Goal: Task Accomplishment & Management: Use online tool/utility

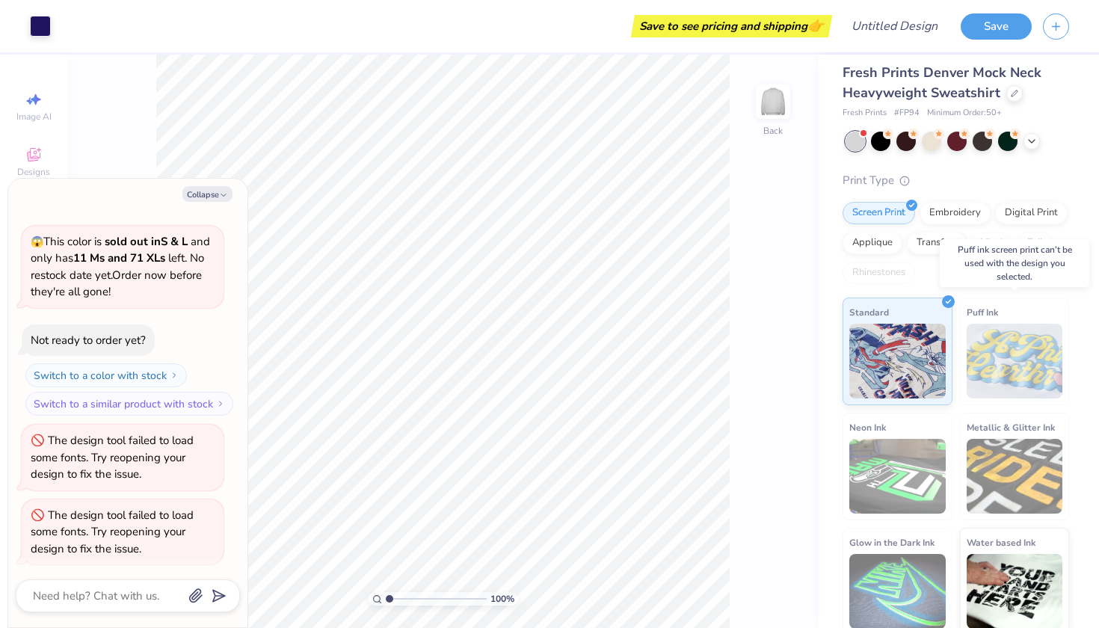
scroll to position [11, 0]
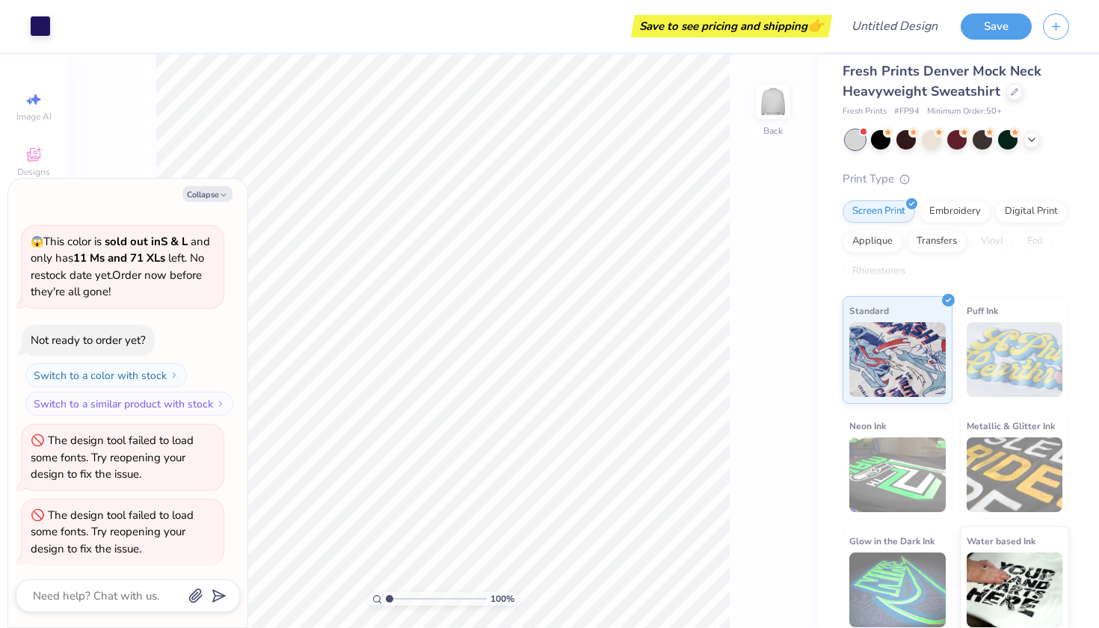
click at [173, 226] on div "😱 This color is sold out in S & L and only has 11 Ms and 71 XLs left . No resto…" at bounding box center [123, 267] width 202 height 82
click at [173, 222] on div "How can we help you? 😱 This color is sold out in S & L and only has 11 Ms and 7…" at bounding box center [128, 369] width 224 height 416
click at [214, 194] on button "Collapse" at bounding box center [207, 194] width 50 height 16
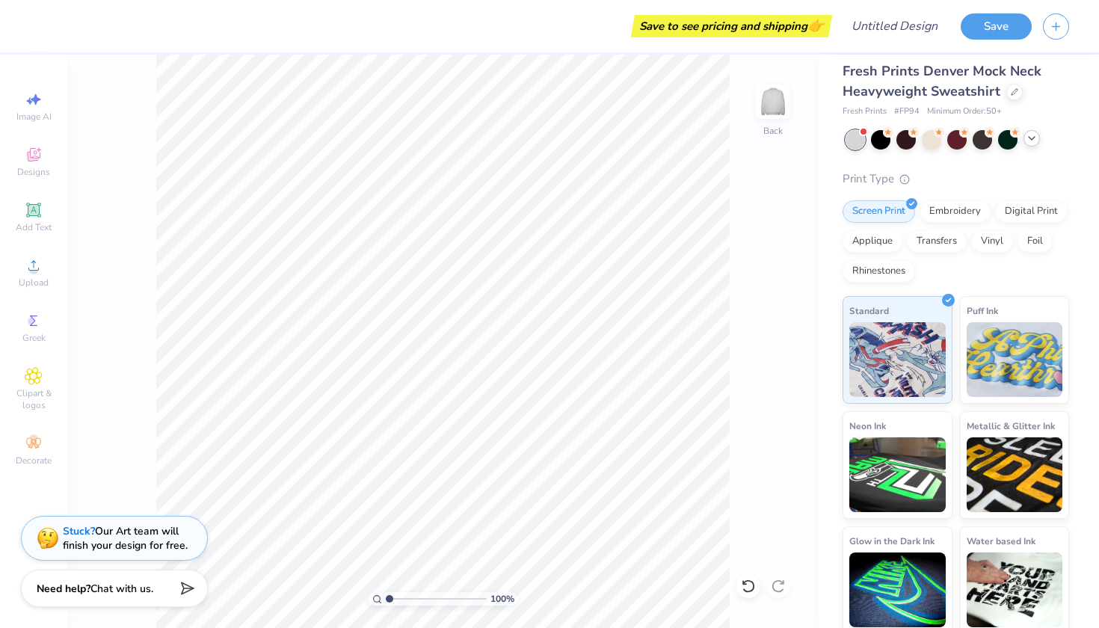
click at [1030, 139] on icon at bounding box center [1031, 138] width 12 height 12
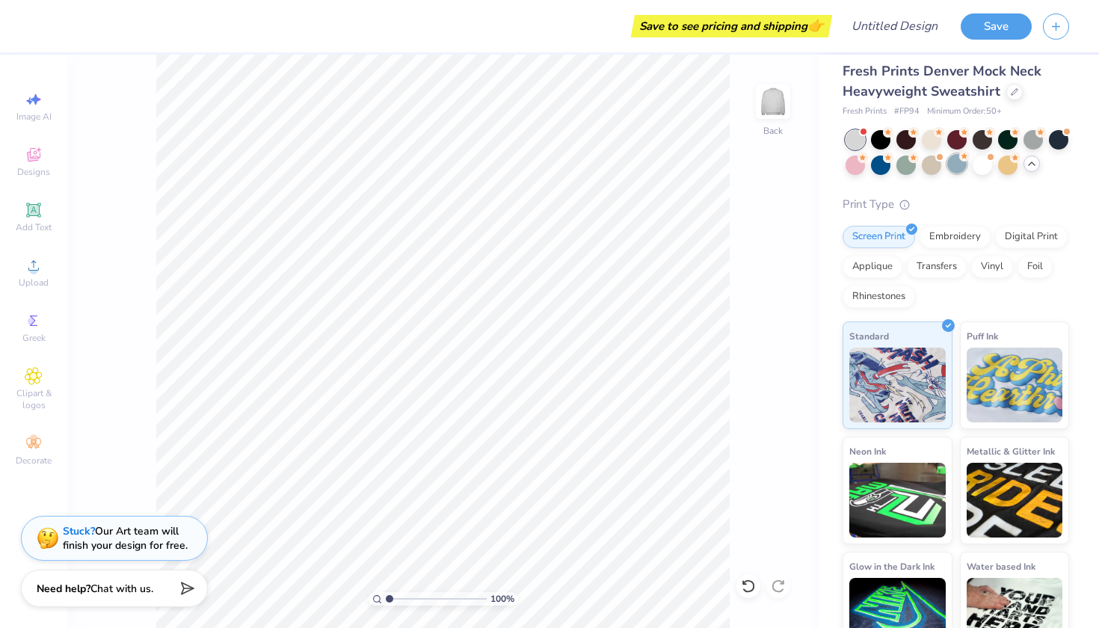
click at [956, 166] on div at bounding box center [956, 163] width 19 height 19
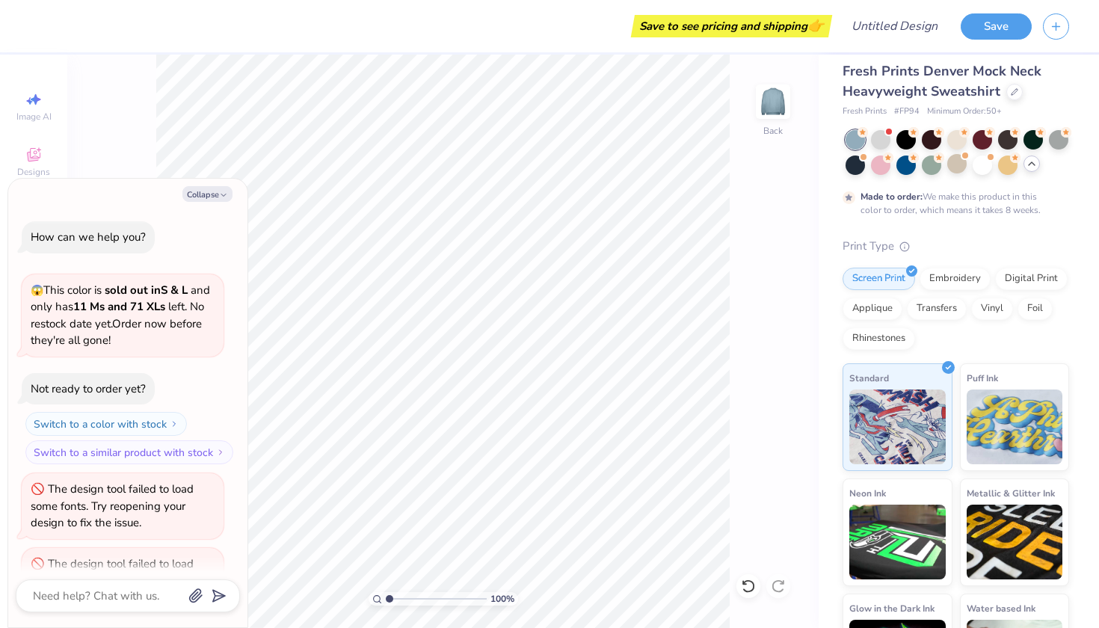
scroll to position [172, 0]
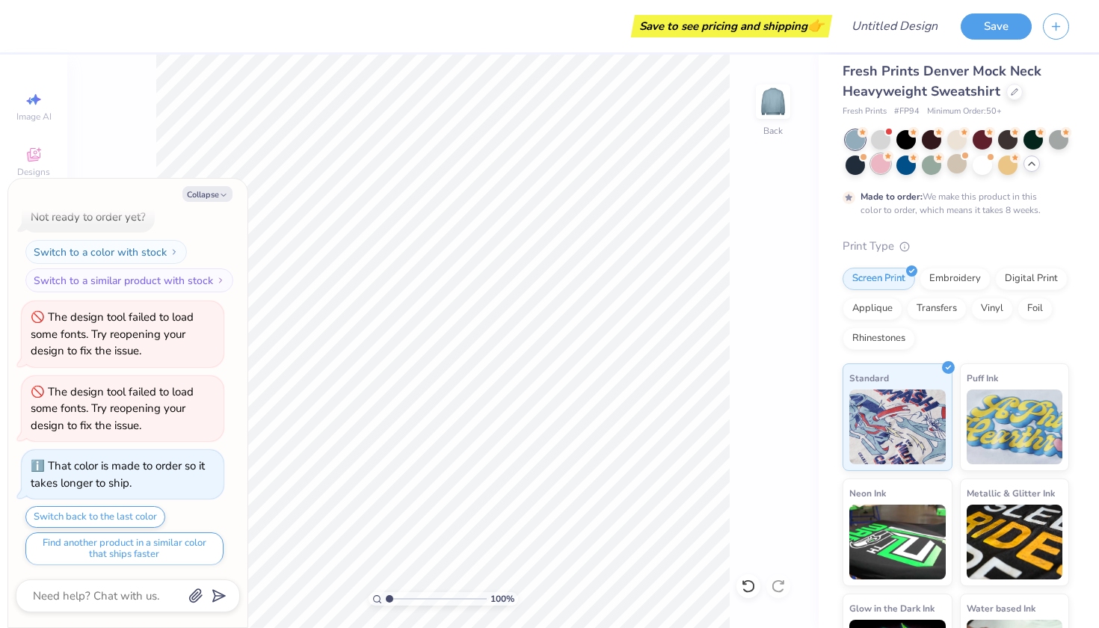
click at [880, 167] on div at bounding box center [880, 163] width 19 height 19
click at [876, 139] on div at bounding box center [880, 138] width 19 height 19
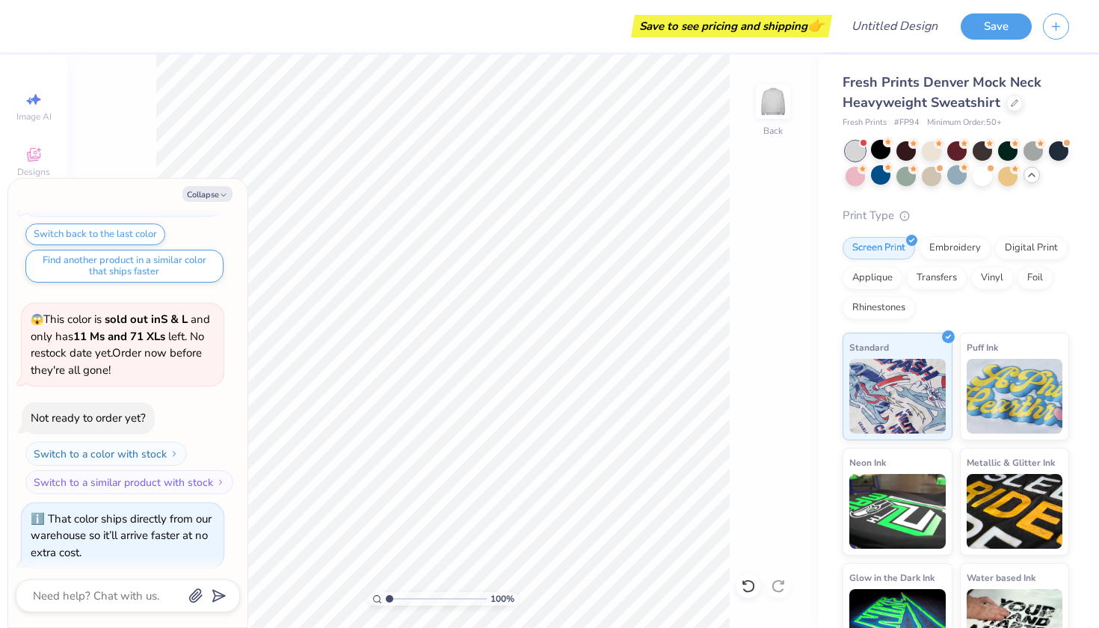
scroll to position [0, 0]
click at [967, 179] on div at bounding box center [956, 163] width 223 height 45
click at [963, 176] on div at bounding box center [956, 174] width 19 height 19
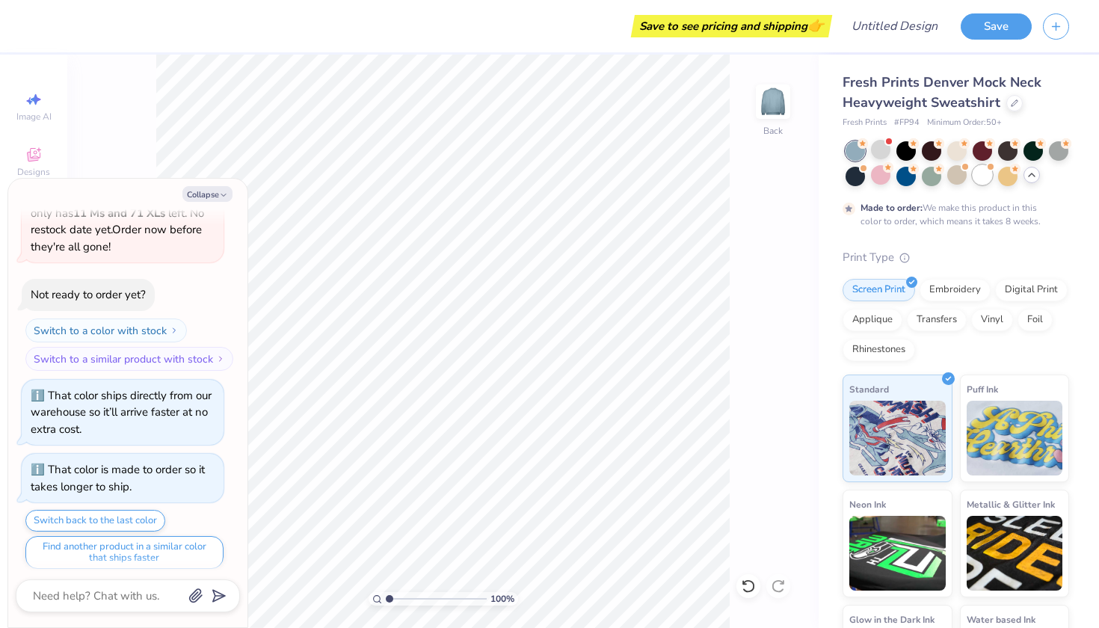
click at [992, 176] on div at bounding box center [981, 174] width 19 height 19
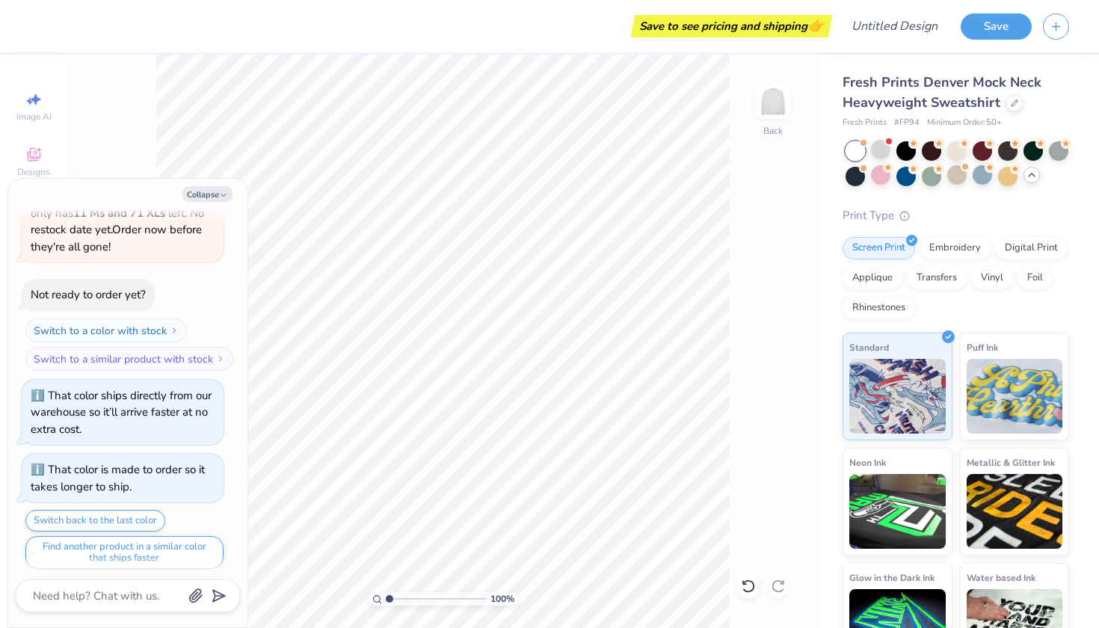
scroll to position [844, 0]
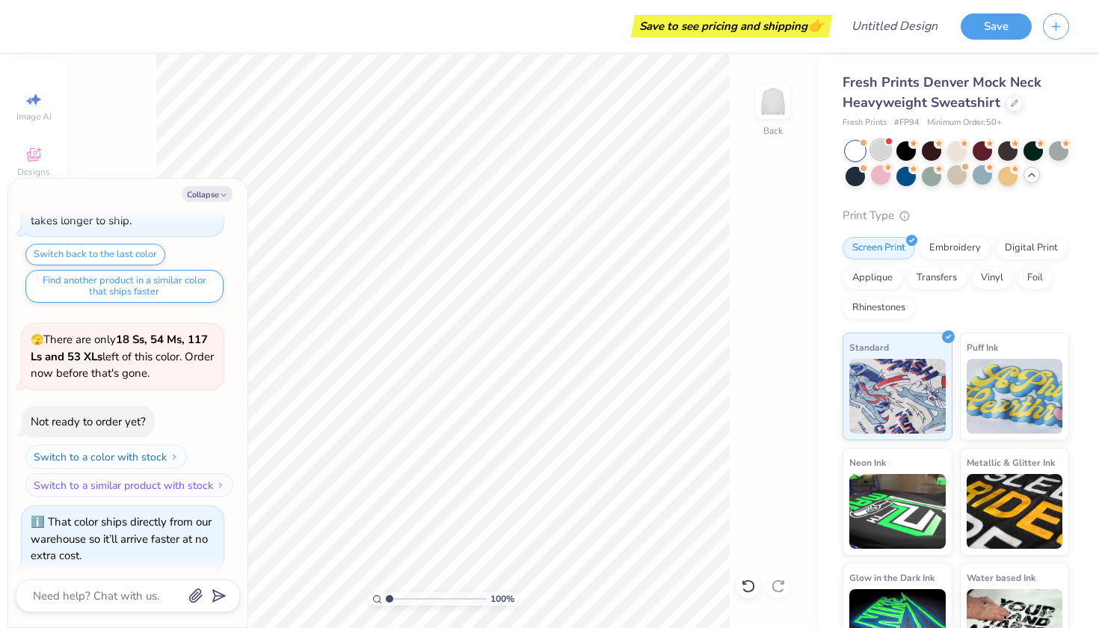
click at [889, 143] on div at bounding box center [889, 141] width 6 height 6
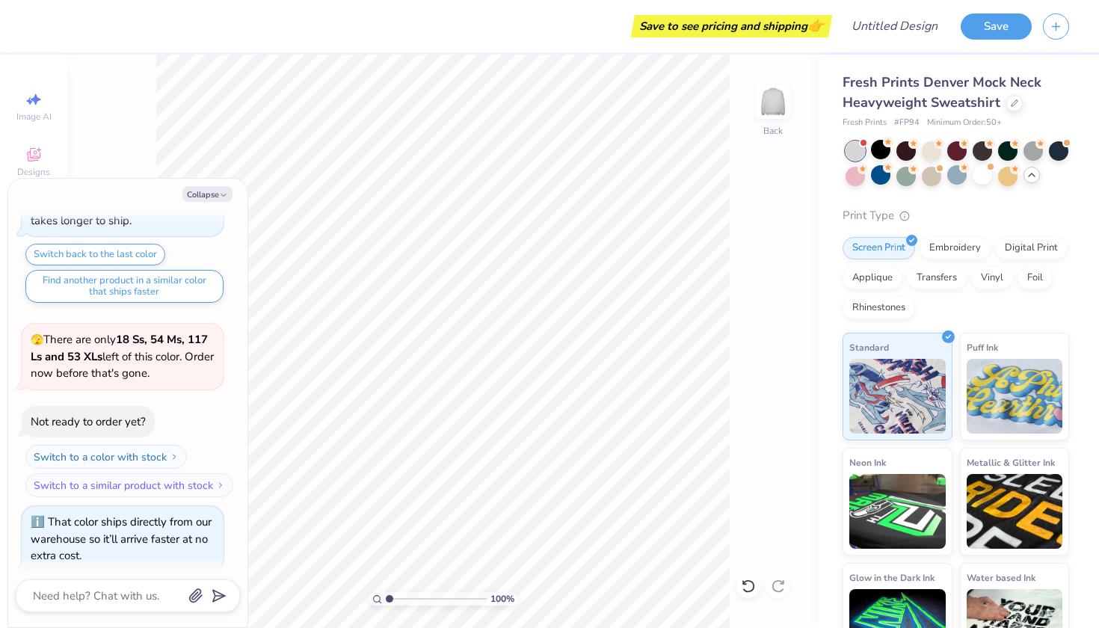
scroll to position [1053, 0]
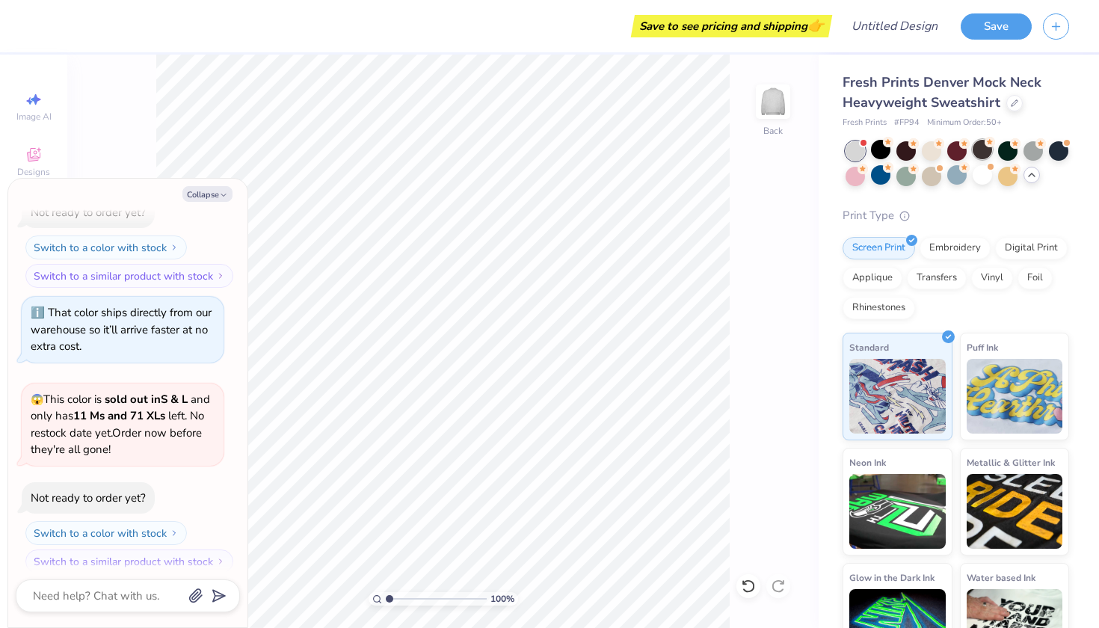
click at [985, 154] on div at bounding box center [981, 149] width 19 height 19
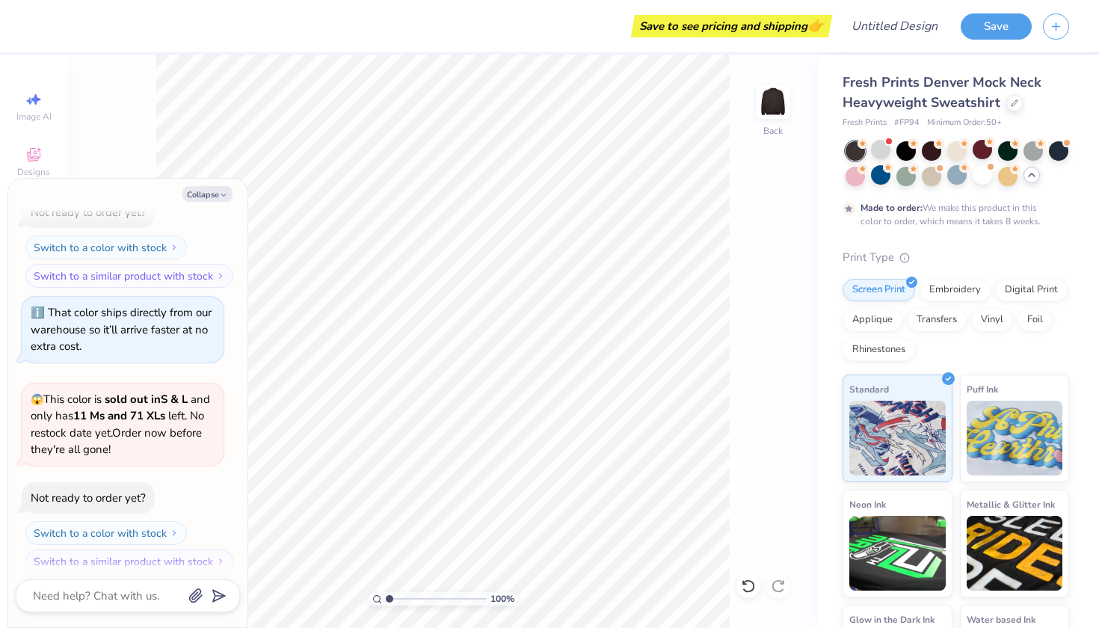
scroll to position [1176, 0]
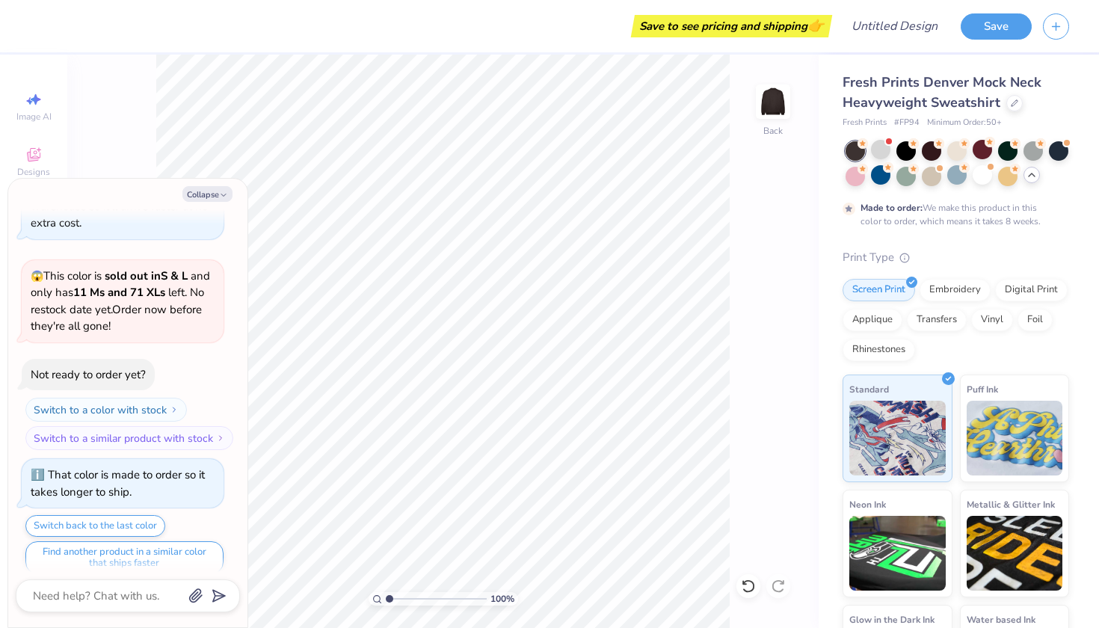
type textarea "x"
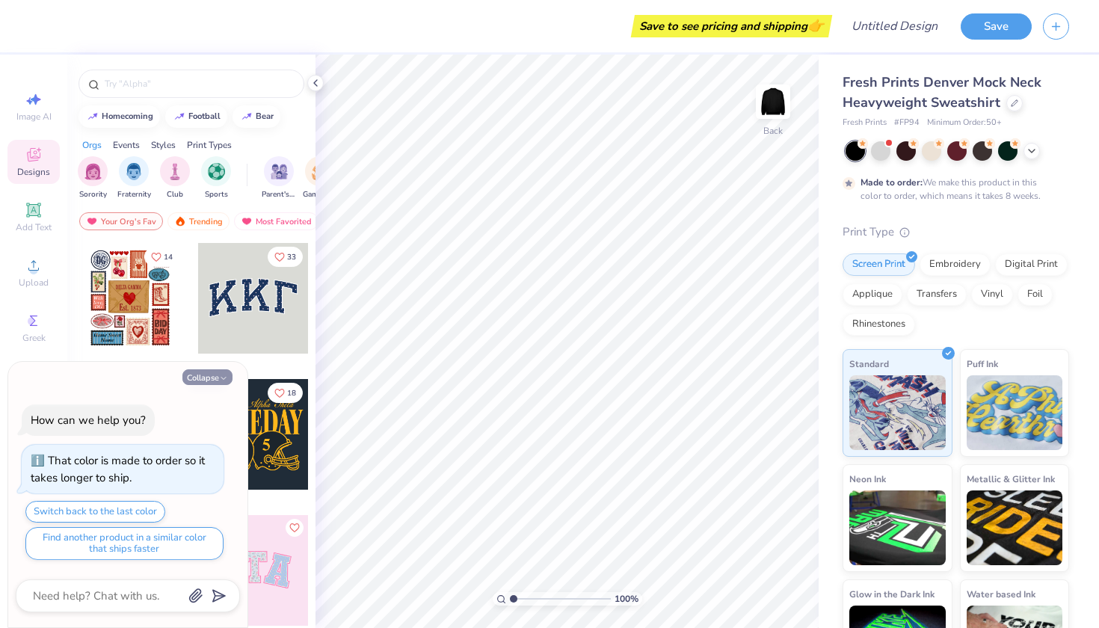
click at [227, 381] on icon "button" at bounding box center [223, 378] width 9 height 9
type textarea "x"
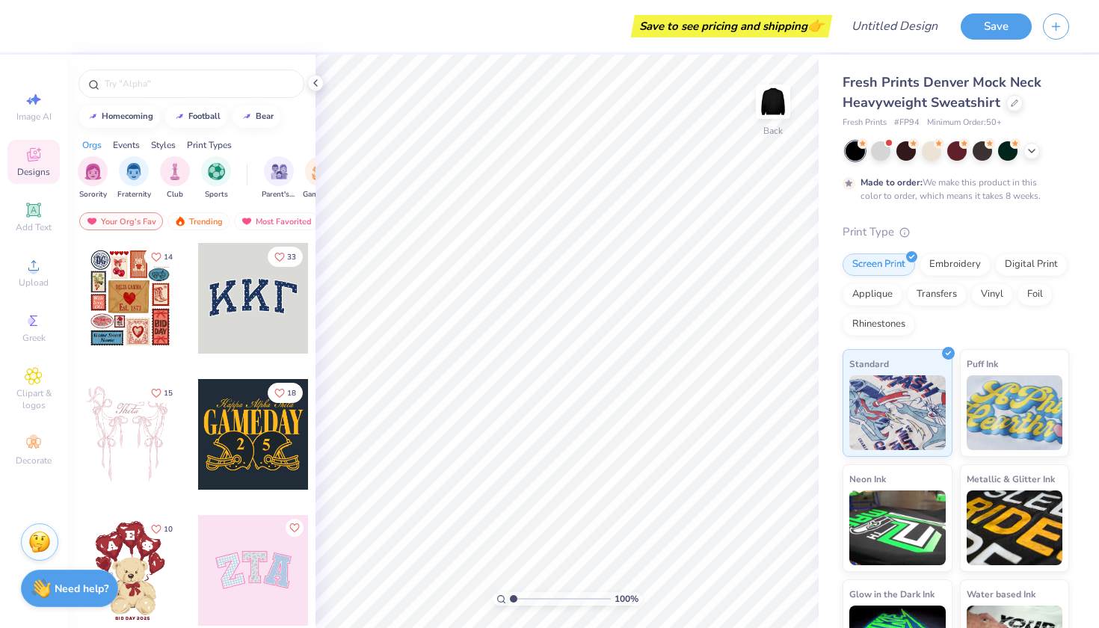
click at [231, 327] on div at bounding box center [253, 298] width 111 height 111
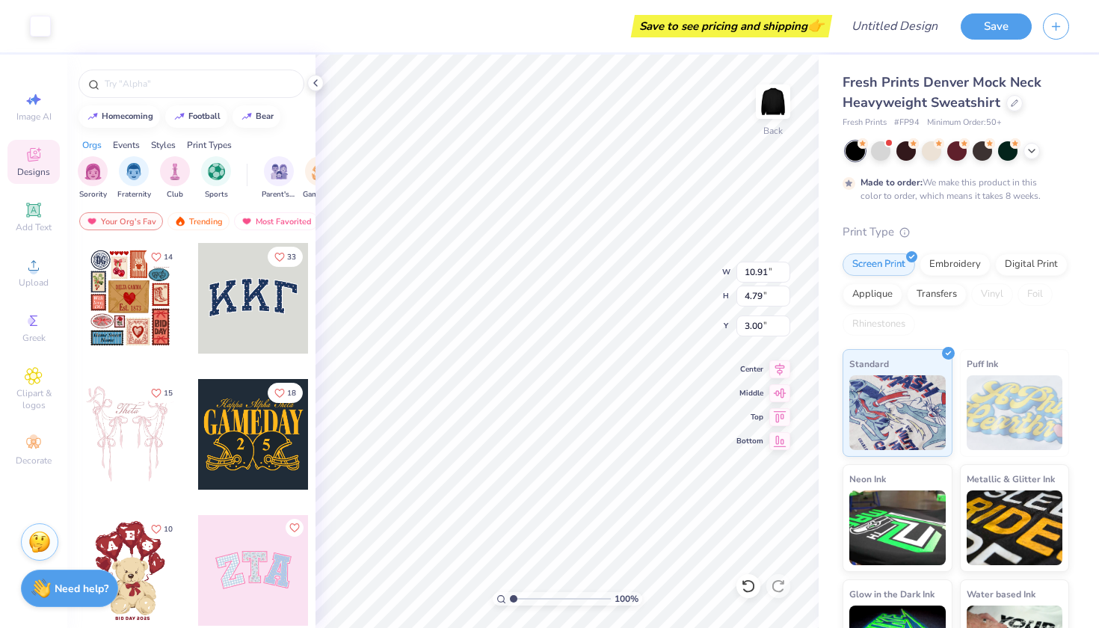
type input "10.72"
type input "4.57"
type input "3.09"
click at [213, 74] on div at bounding box center [191, 84] width 226 height 28
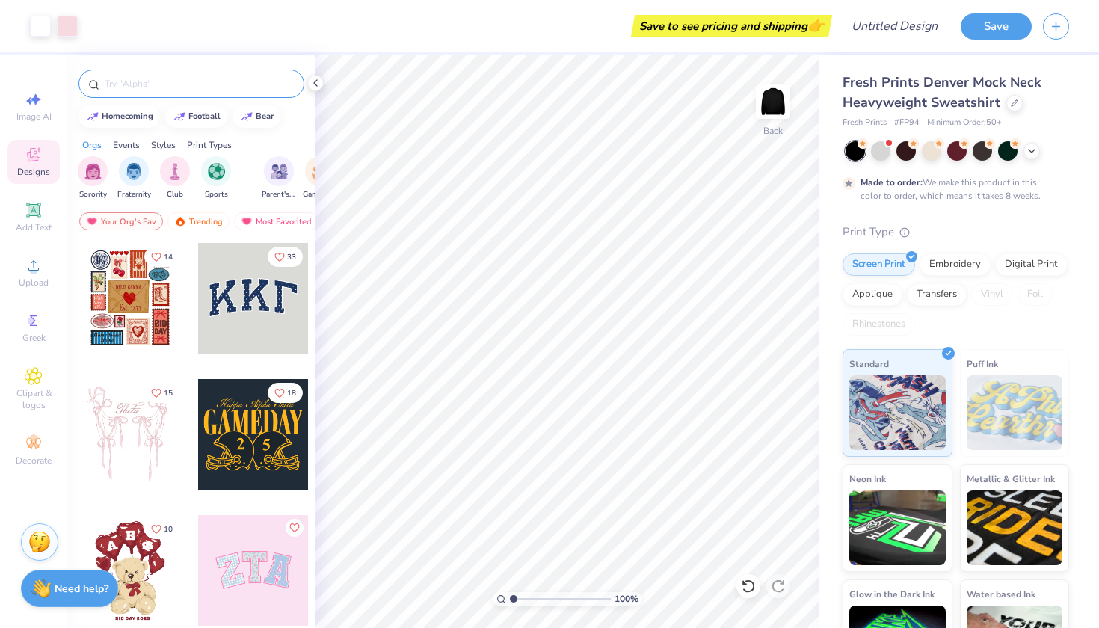
click at [213, 74] on div at bounding box center [191, 84] width 226 height 28
click at [210, 84] on input "text" at bounding box center [198, 83] width 191 height 15
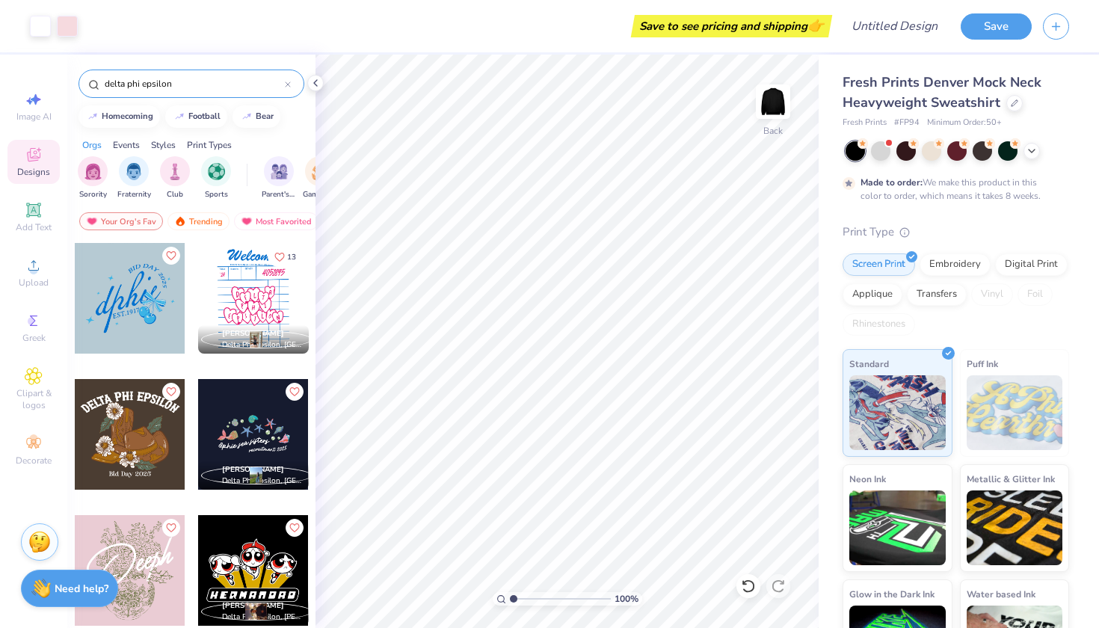
type input "delta phi epsilon"
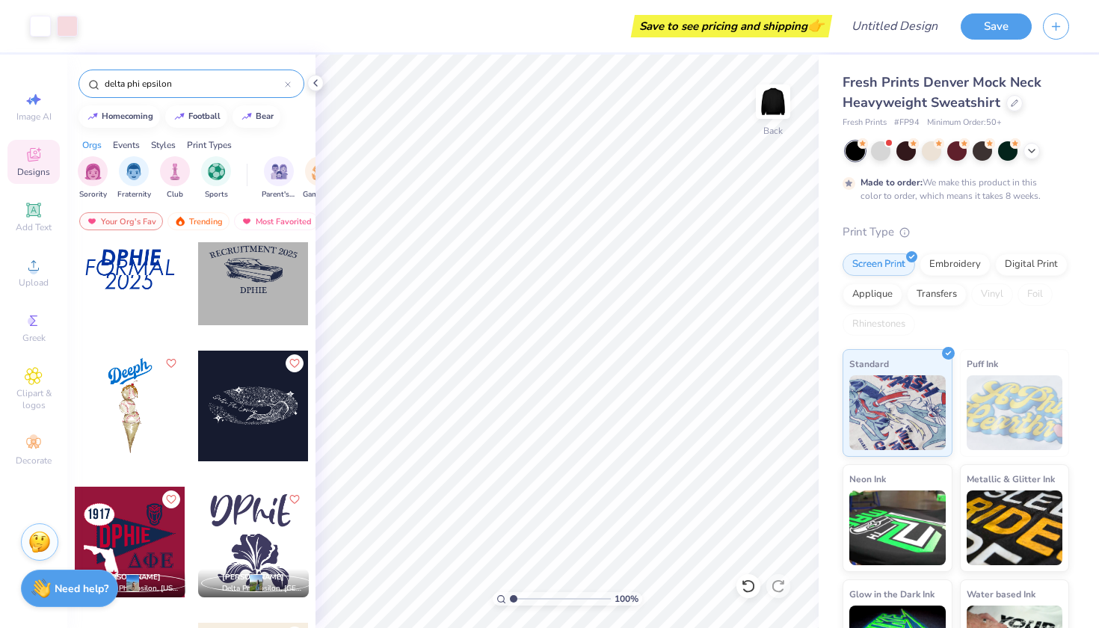
scroll to position [844, 0]
click at [155, 425] on div at bounding box center [130, 405] width 111 height 111
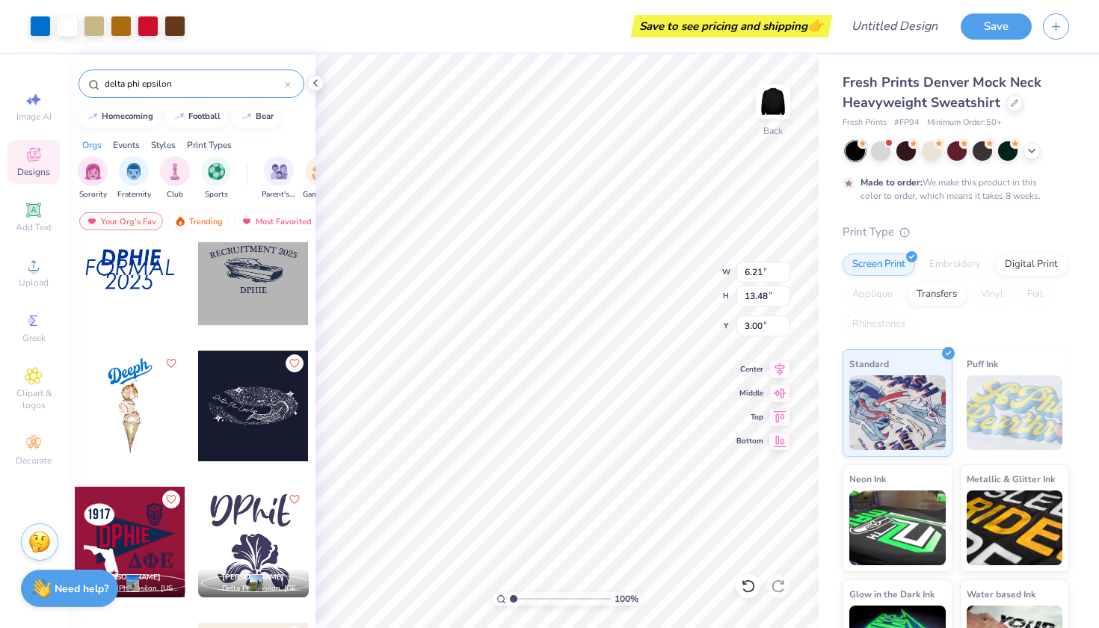
type input "10.91"
type input "4.79"
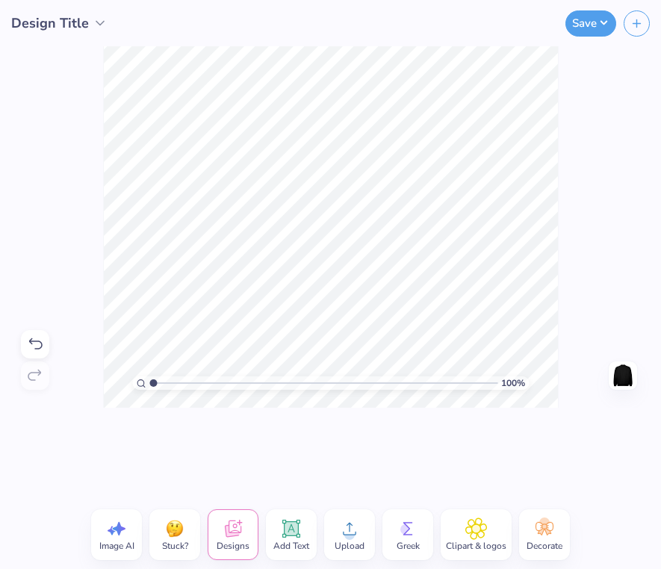
click at [661, 390] on html "Design Title Save Image AI Stuck? Designs Add Text Upload Greek Clipart & logos…" at bounding box center [330, 284] width 661 height 569
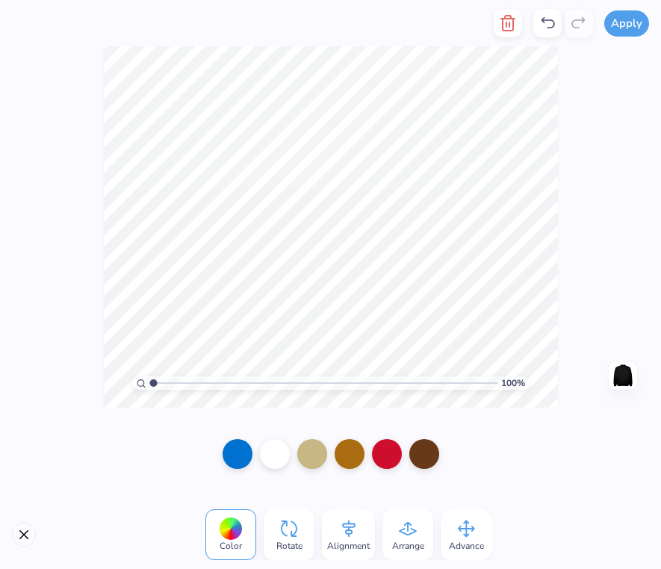
click at [661, 201] on html "Apply Color Rotate Alignment Arrange Advance 100 % Need help? Chat with us. Bac…" at bounding box center [330, 284] width 661 height 569
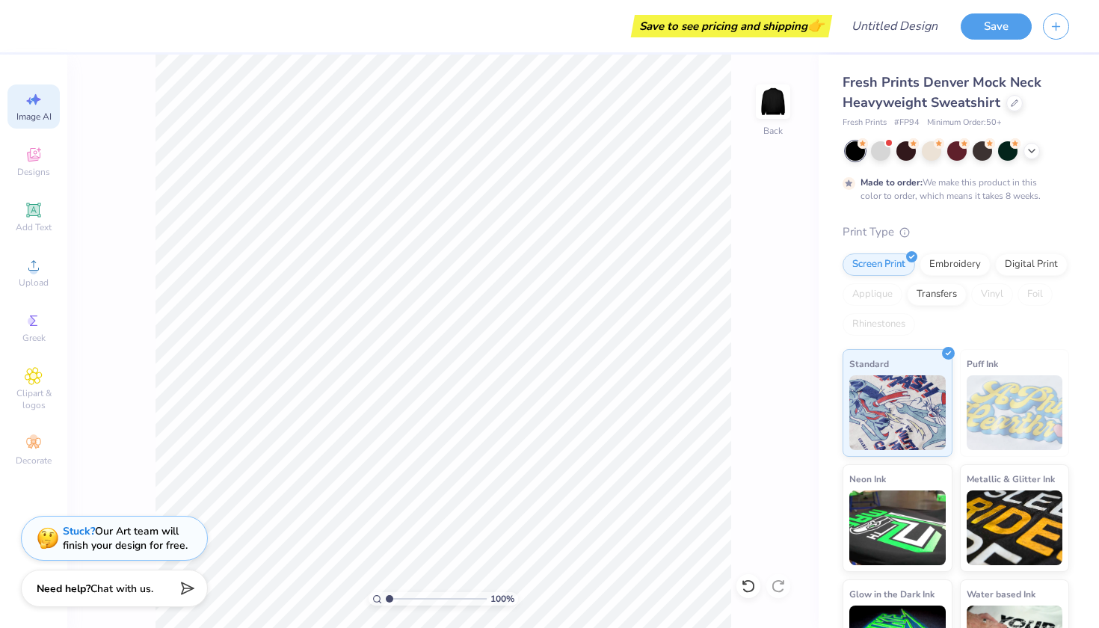
click at [31, 123] on div "Image AI" at bounding box center [33, 106] width 52 height 44
select select "4"
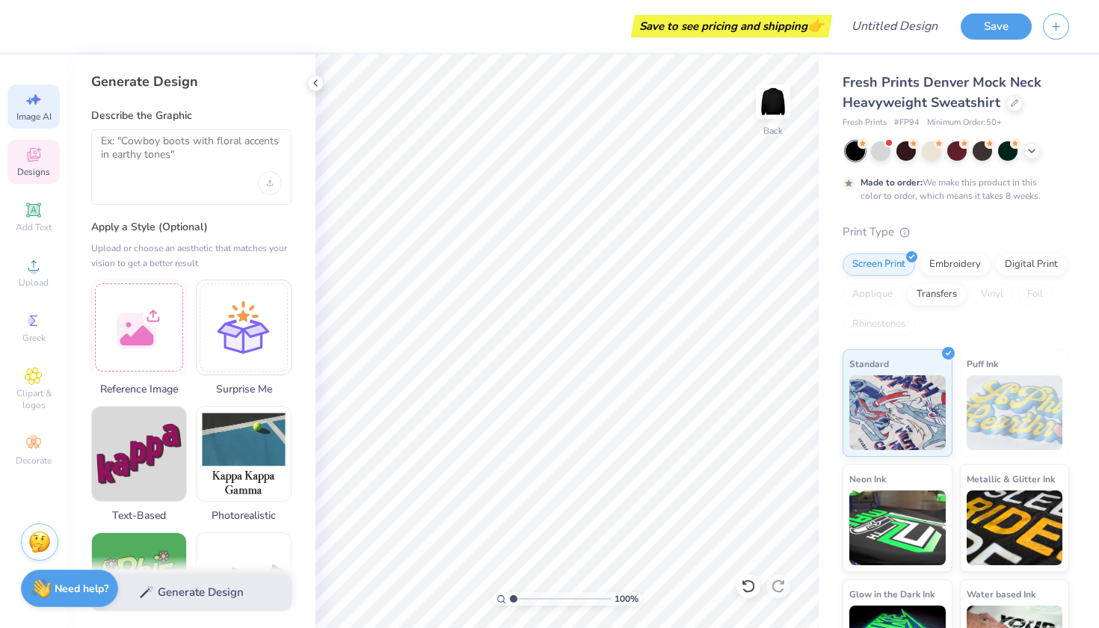
click at [40, 150] on icon at bounding box center [39, 149] width 4 height 4
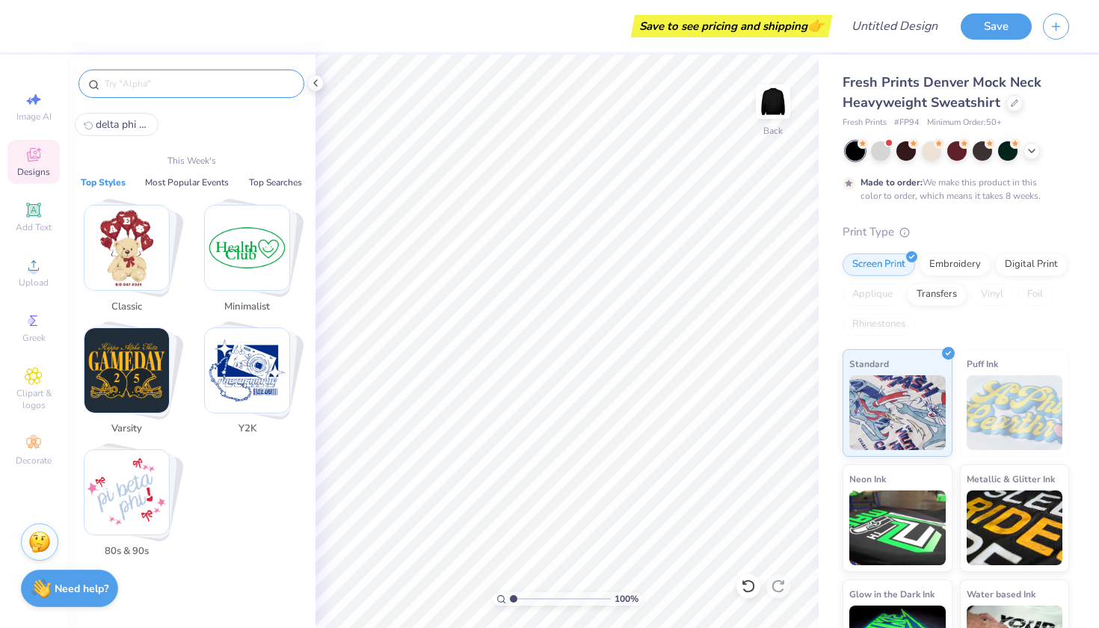
click at [179, 85] on input "text" at bounding box center [198, 83] width 191 height 15
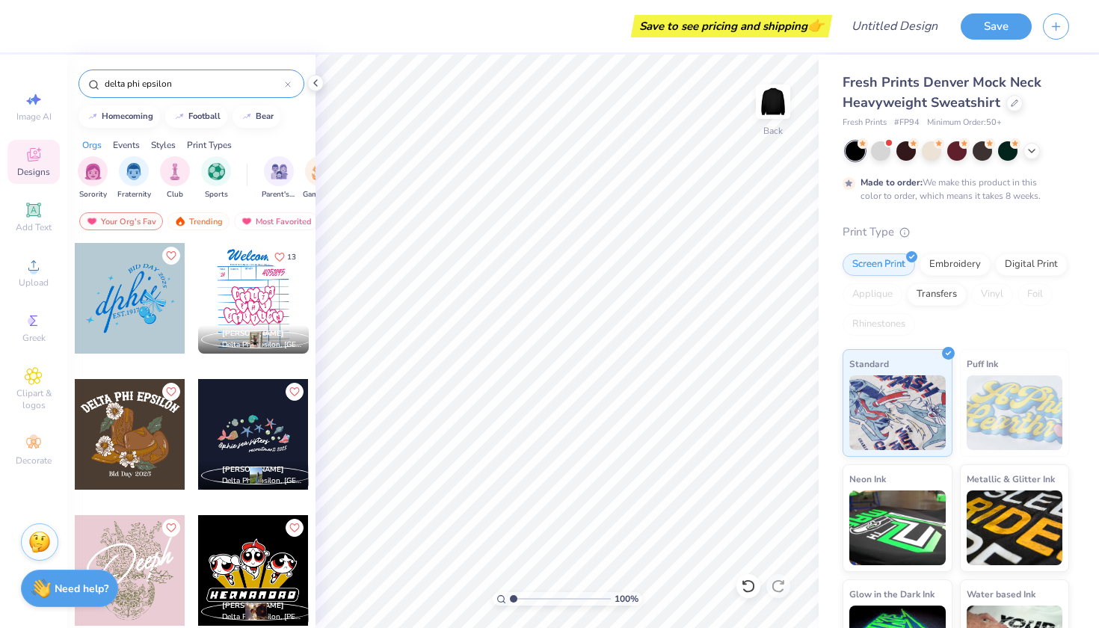
type input "delta phi epsilon"
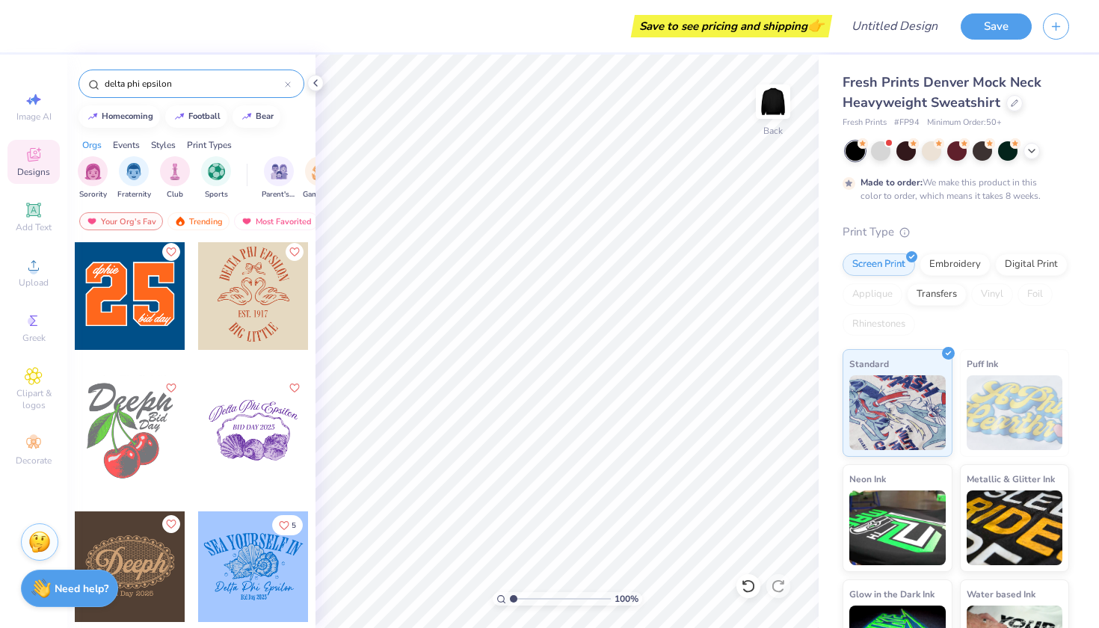
scroll to position [1362, 0]
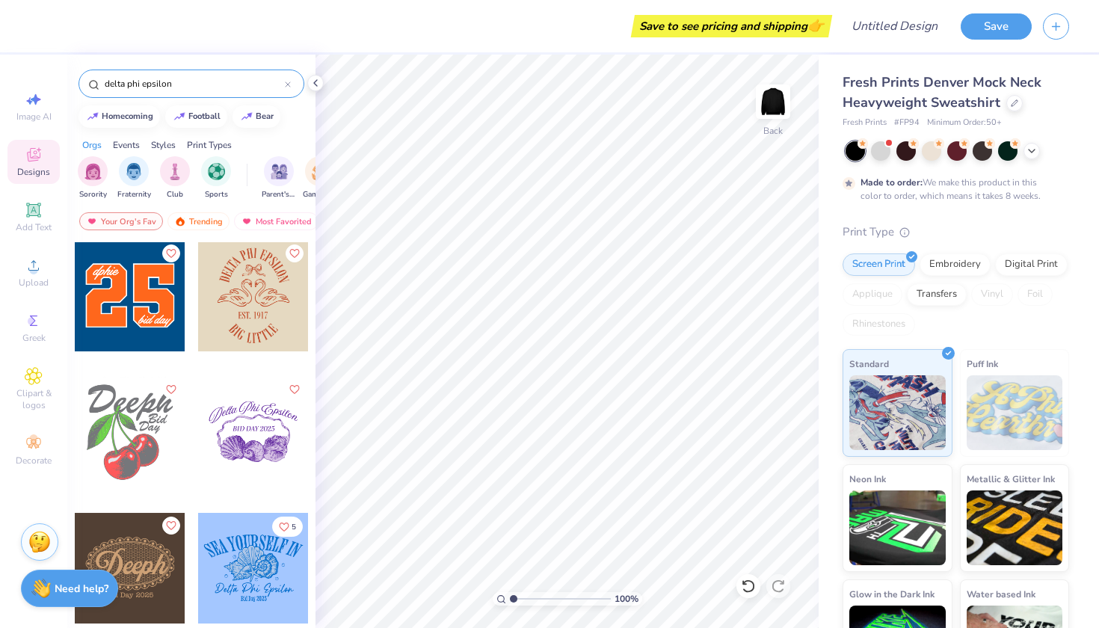
click at [148, 291] on div at bounding box center [130, 296] width 111 height 111
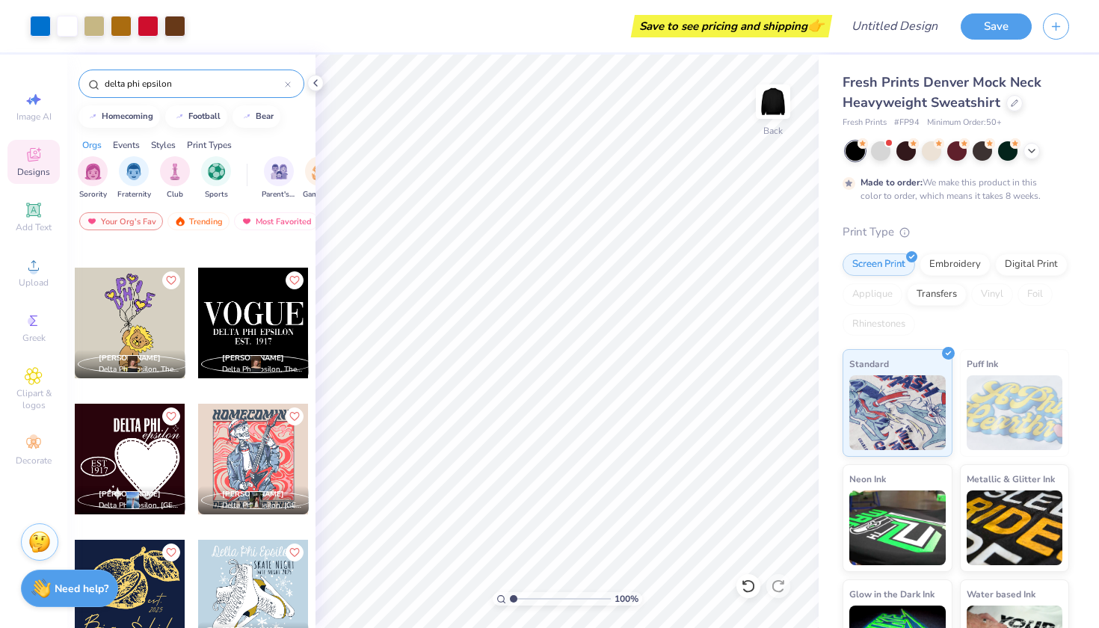
scroll to position [2289, 0]
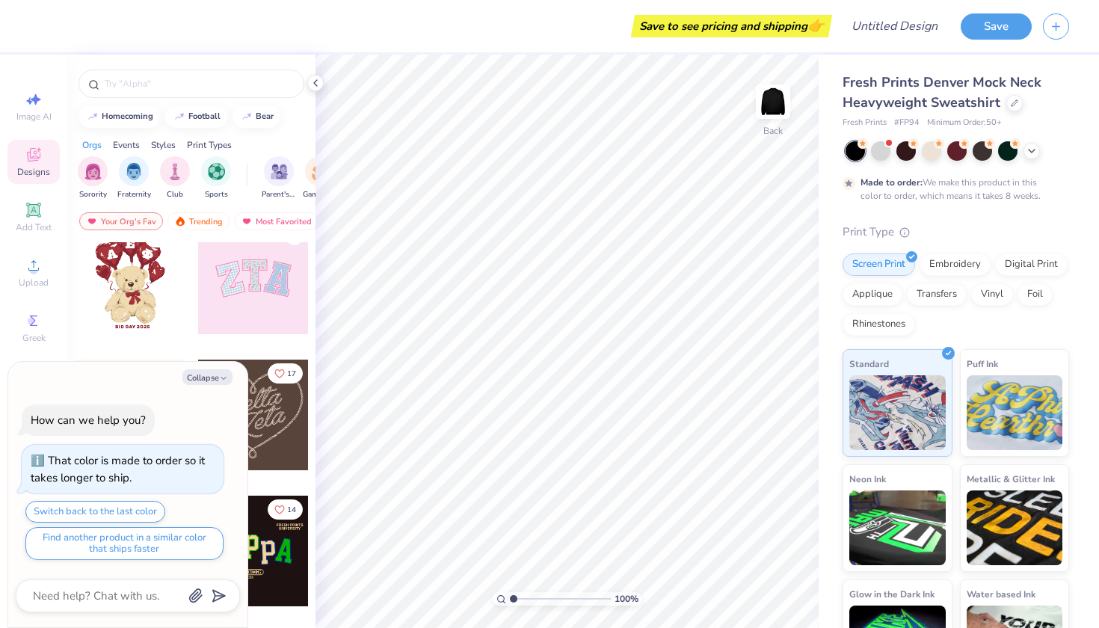
scroll to position [303, 0]
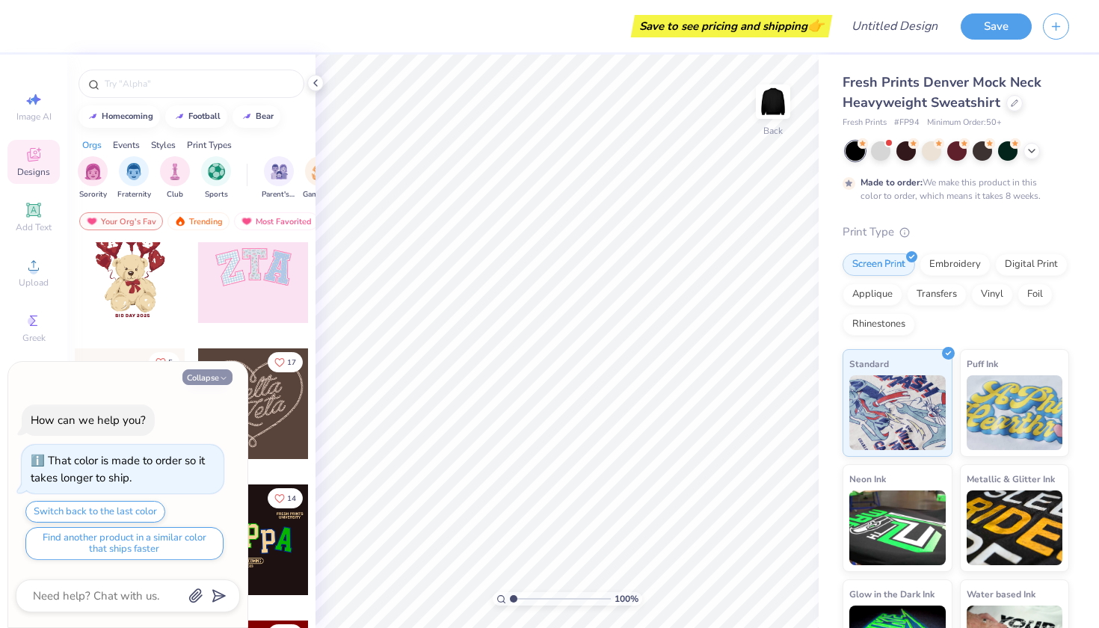
click at [226, 379] on icon "button" at bounding box center [223, 378] width 9 height 9
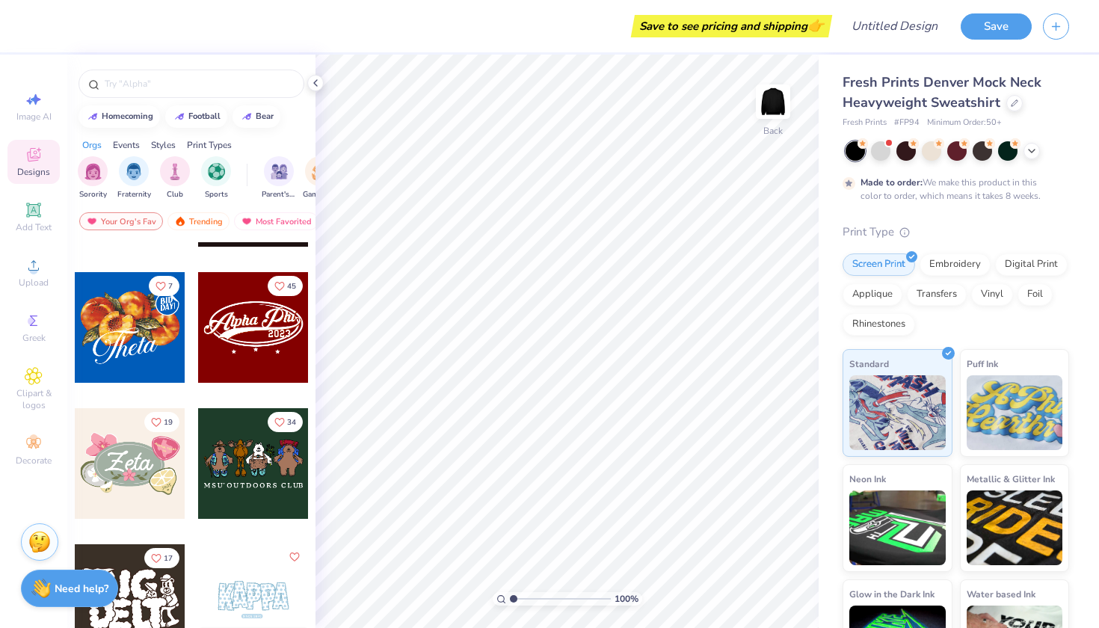
scroll to position [685, 0]
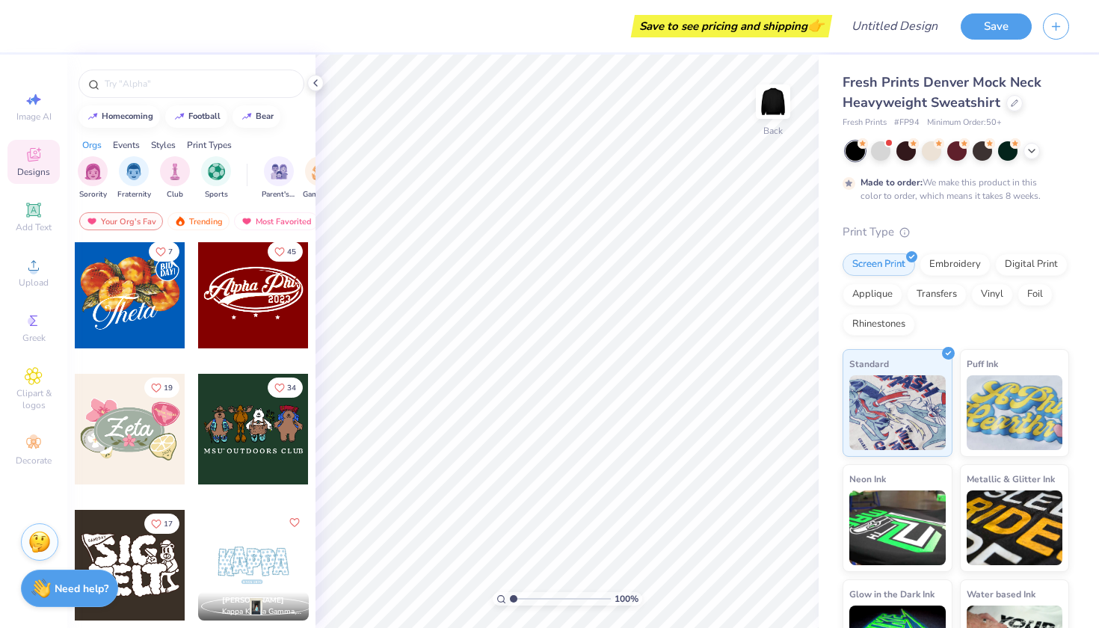
click at [267, 335] on div at bounding box center [253, 293] width 111 height 111
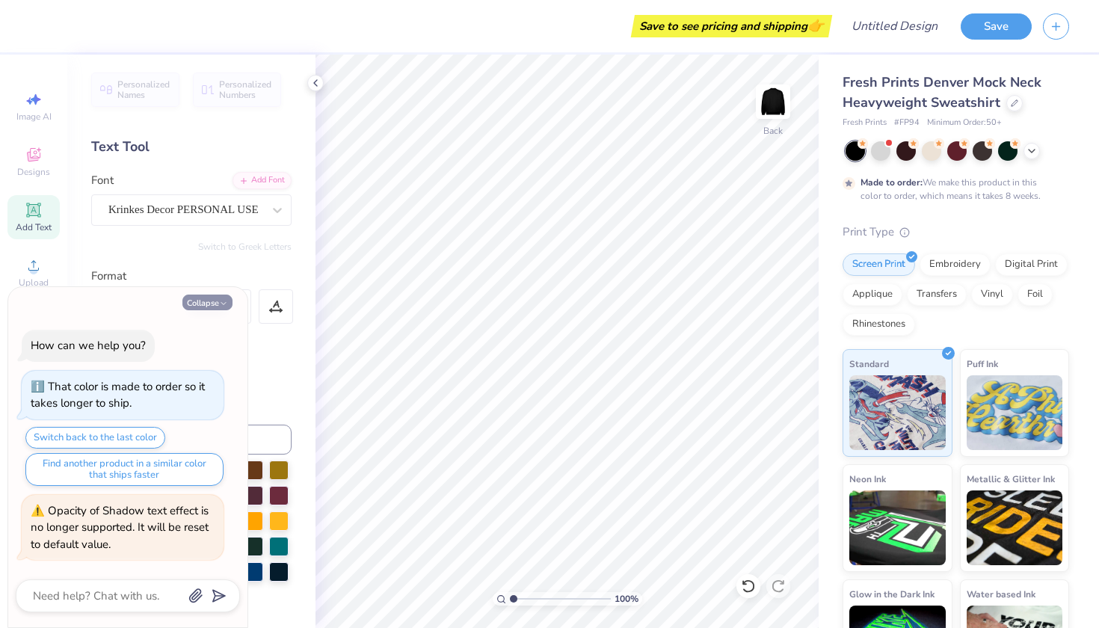
click at [227, 308] on icon "button" at bounding box center [223, 303] width 9 height 9
type textarea "x"
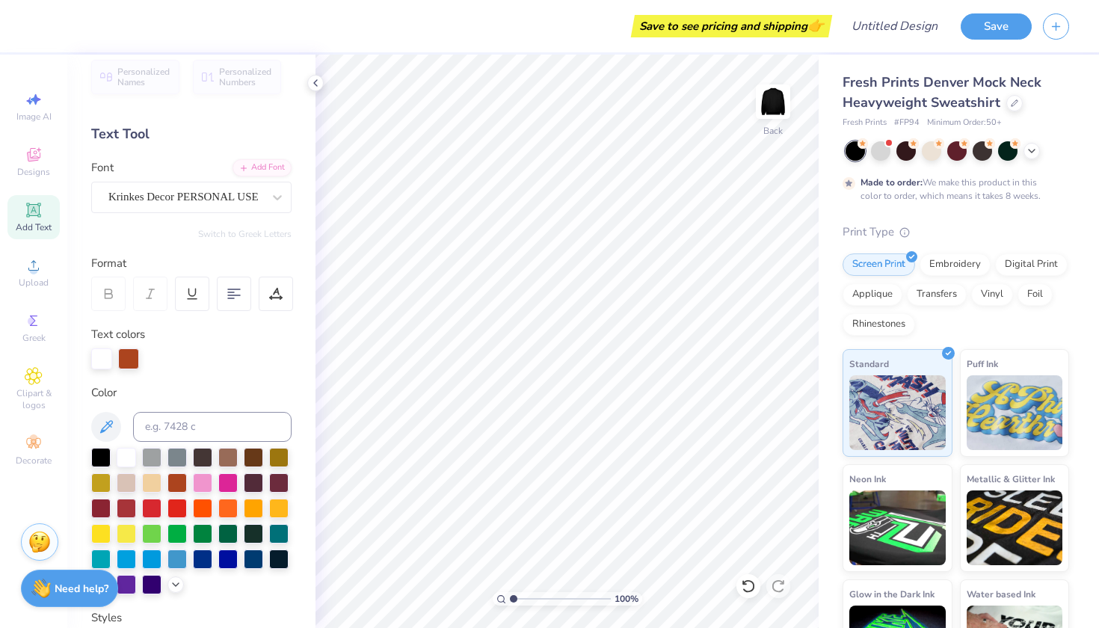
scroll to position [13, 0]
click at [204, 478] on div at bounding box center [202, 480] width 19 height 19
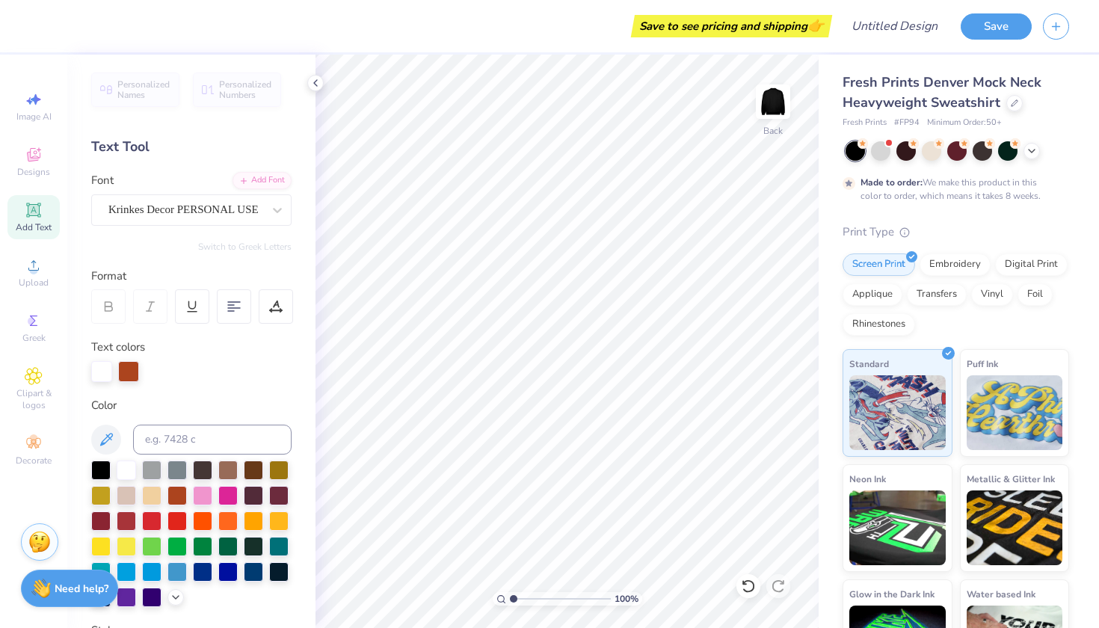
scroll to position [0, 0]
click at [47, 199] on div "Add Text" at bounding box center [33, 217] width 52 height 44
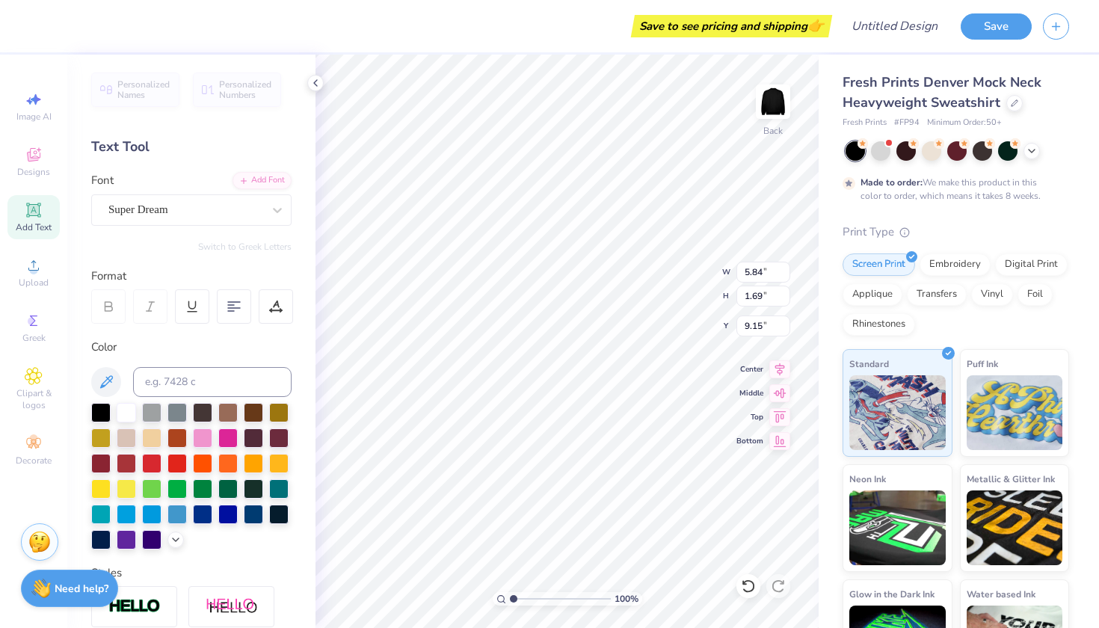
click at [31, 136] on div "Image AI Designs Add Text Upload Greek Clipart & logos Decorate" at bounding box center [33, 278] width 52 height 388
click at [32, 155] on icon at bounding box center [34, 155] width 18 height 18
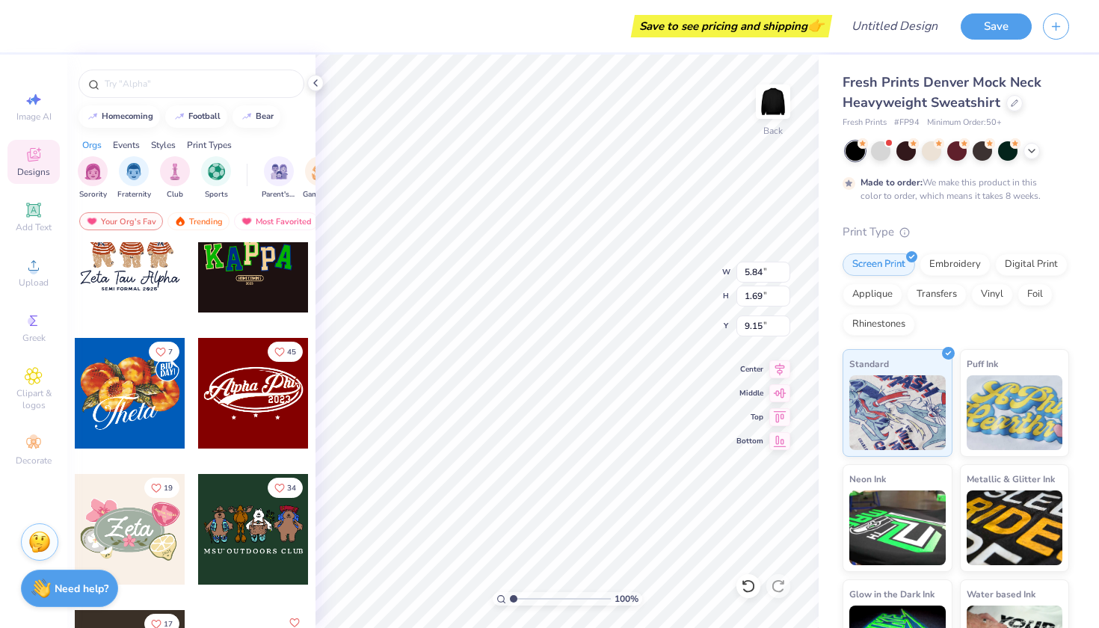
scroll to position [645, 0]
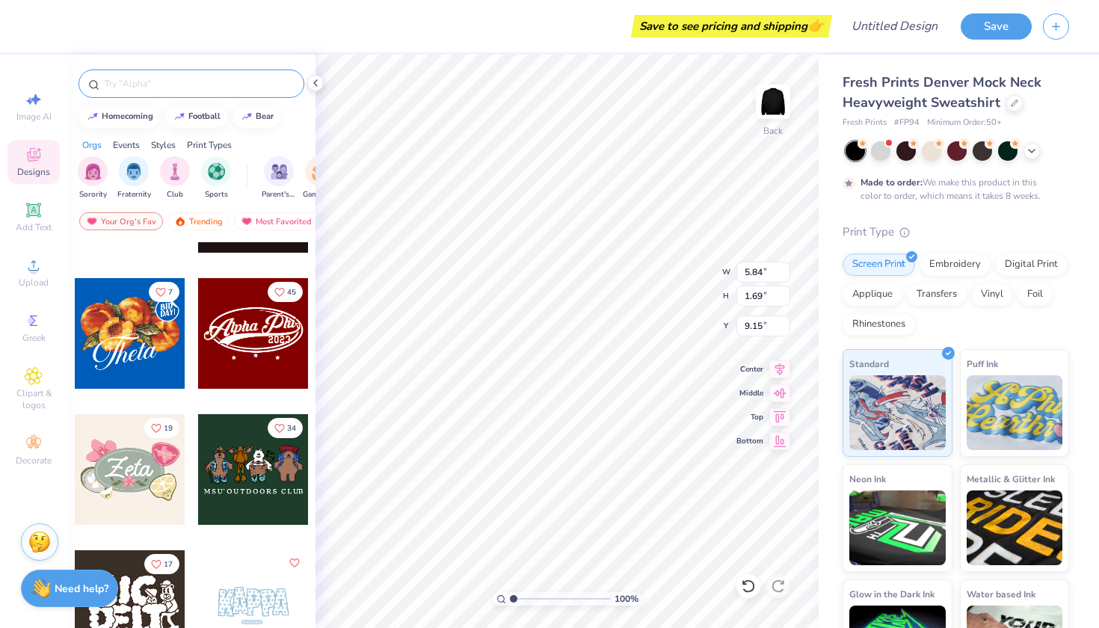
click at [206, 96] on div at bounding box center [191, 84] width 226 height 28
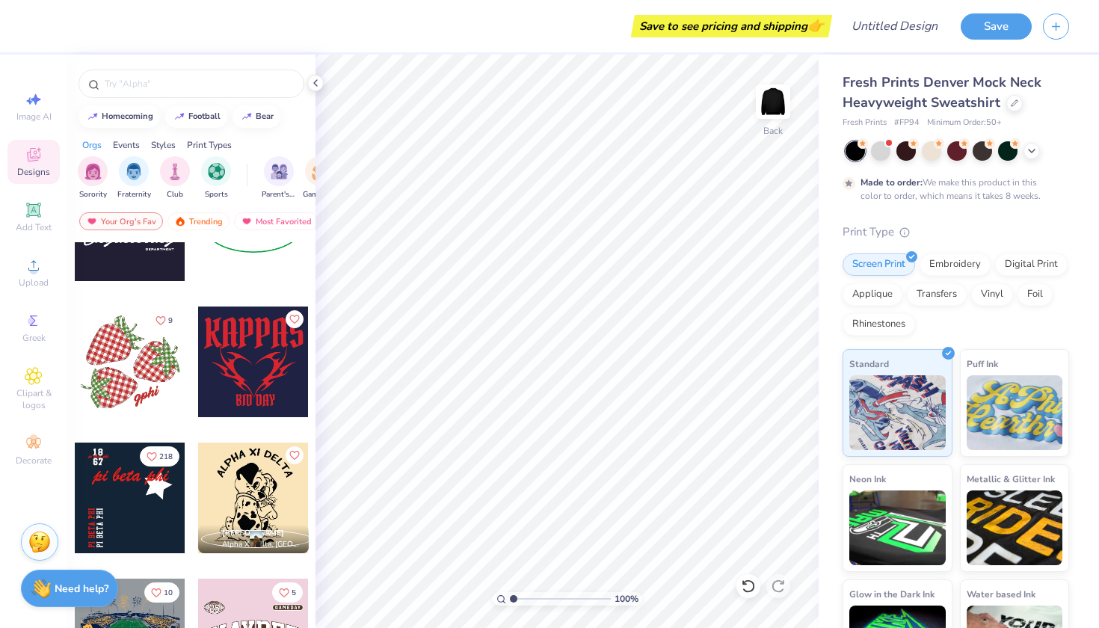
scroll to position [2392, 0]
